Goal: Information Seeking & Learning: Learn about a topic

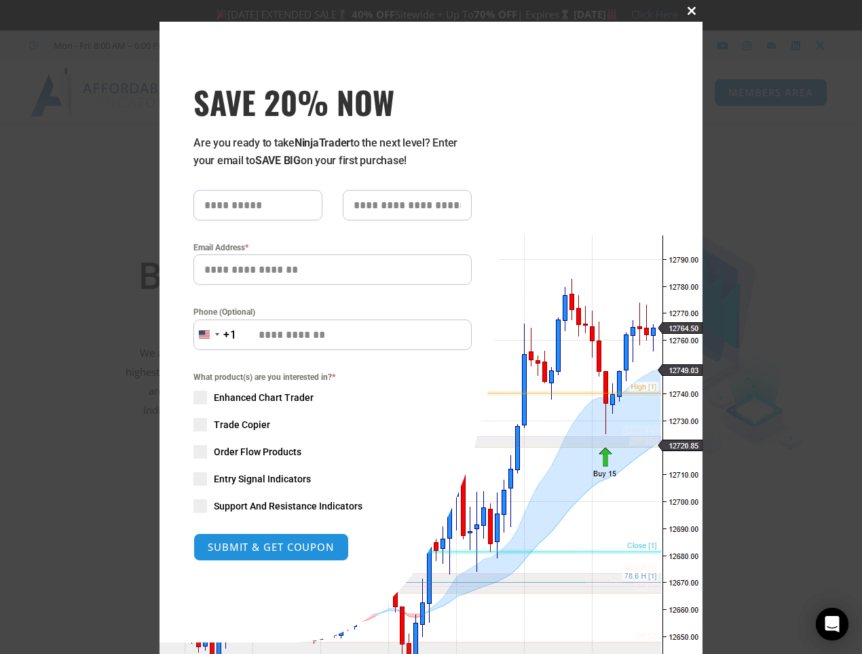
click at [688, 10] on span at bounding box center [691, 11] width 22 height 8
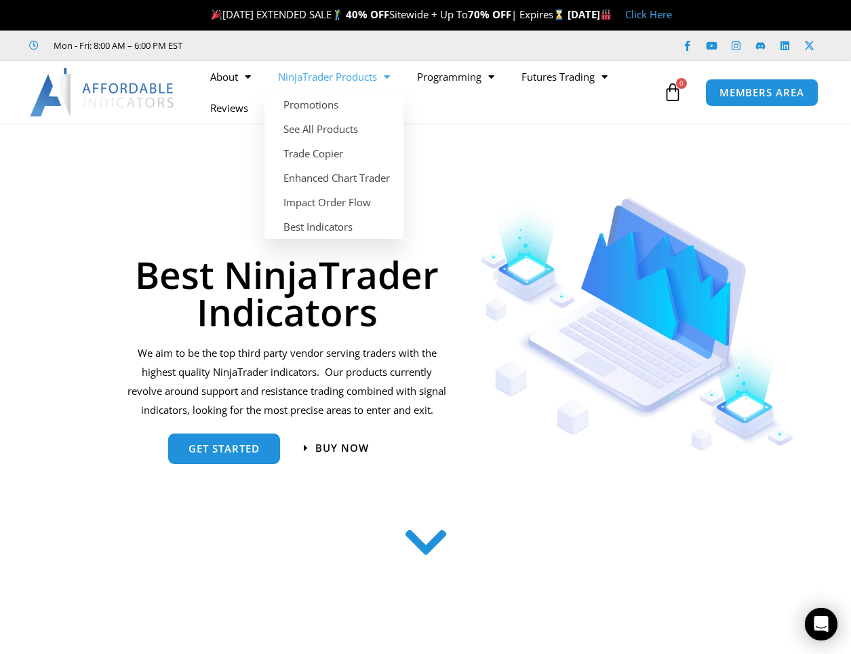
click at [382, 79] on span "Menu" at bounding box center [383, 77] width 13 height 24
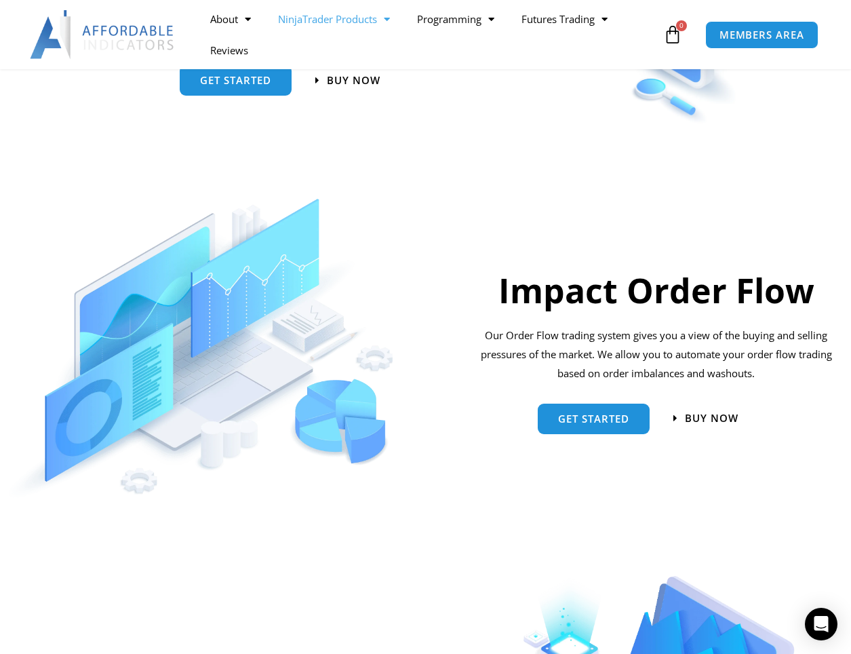
scroll to position [814, 0]
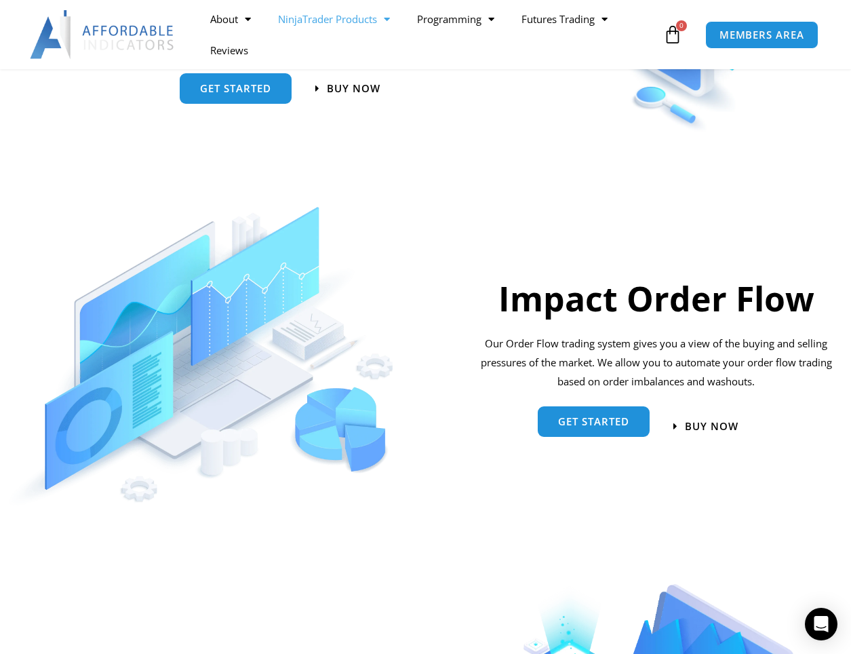
click at [588, 419] on span "Get started" at bounding box center [593, 423] width 71 height 10
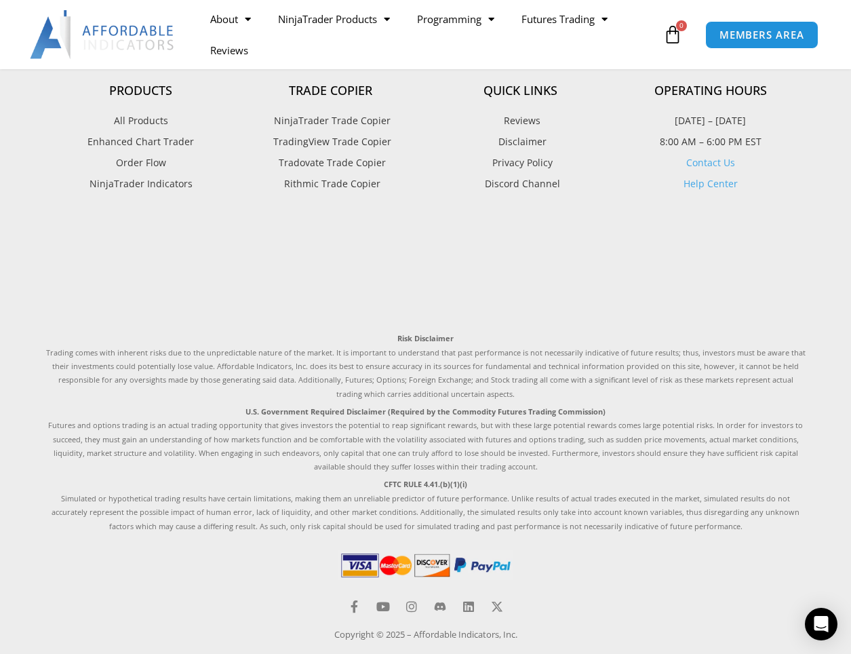
scroll to position [3053, 0]
